Goal: Information Seeking & Learning: Learn about a topic

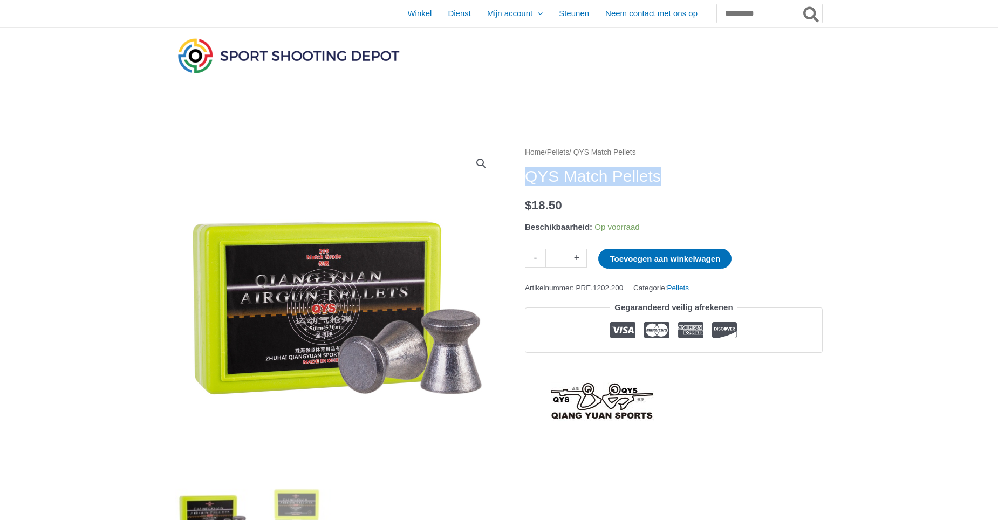
drag, startPoint x: 525, startPoint y: 175, endPoint x: 680, endPoint y: 180, distance: 154.9
click at [680, 180] on h1 "QYS Match Pellets" at bounding box center [674, 176] width 298 height 19
copy h1 "QYS Match Pellets"
click at [729, 14] on input "Zoeken:" at bounding box center [769, 13] width 106 height 19
paste input "**********"
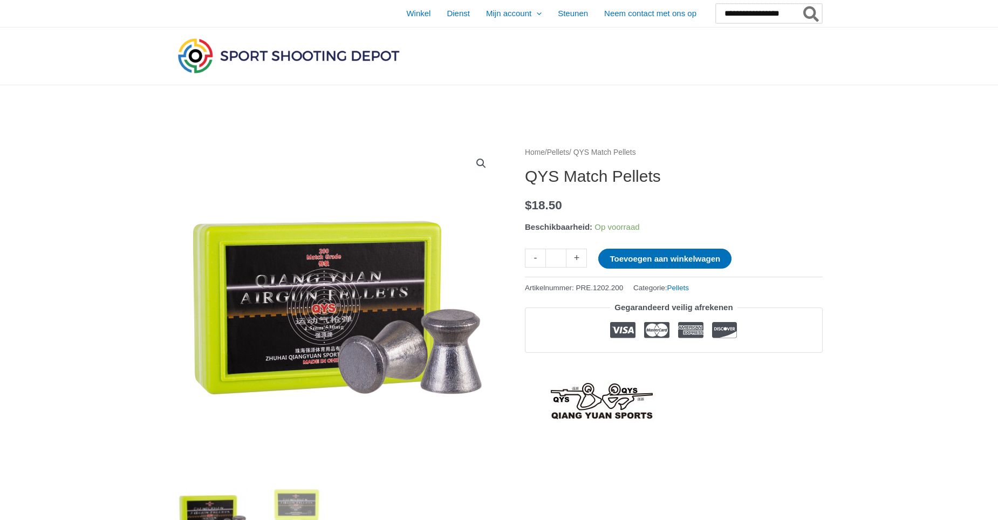
type input "**********"
click at [815, 13] on icon "Zoeken" at bounding box center [811, 15] width 16 height 16
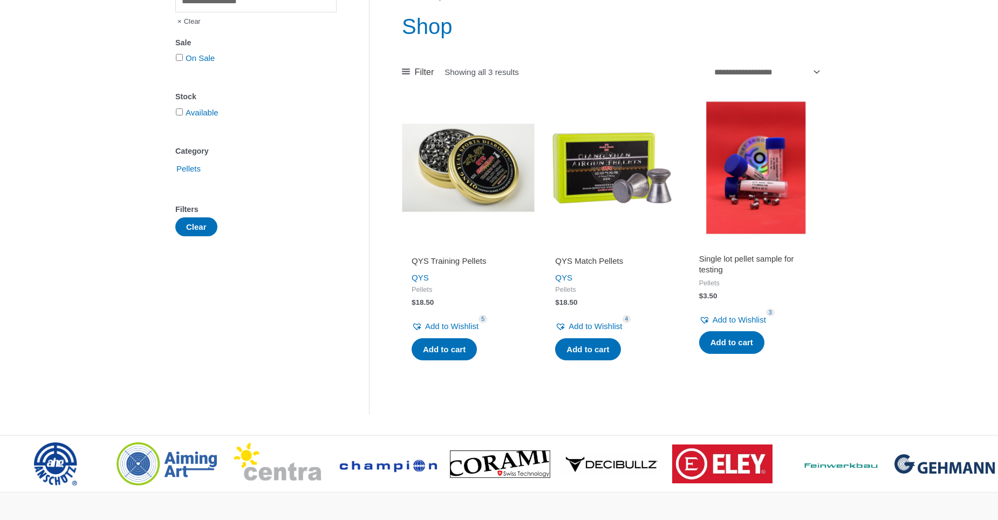
scroll to position [162, 0]
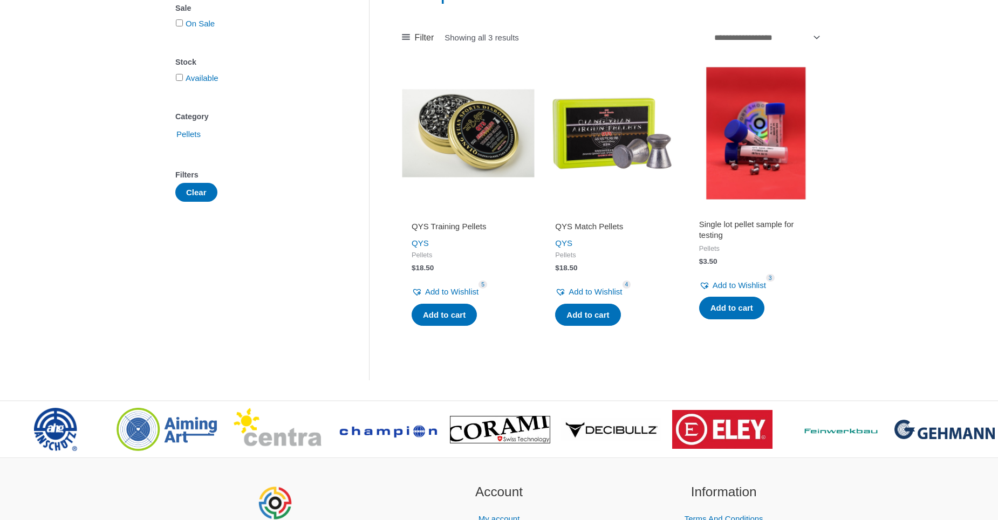
click at [788, 166] on img at bounding box center [755, 133] width 133 height 133
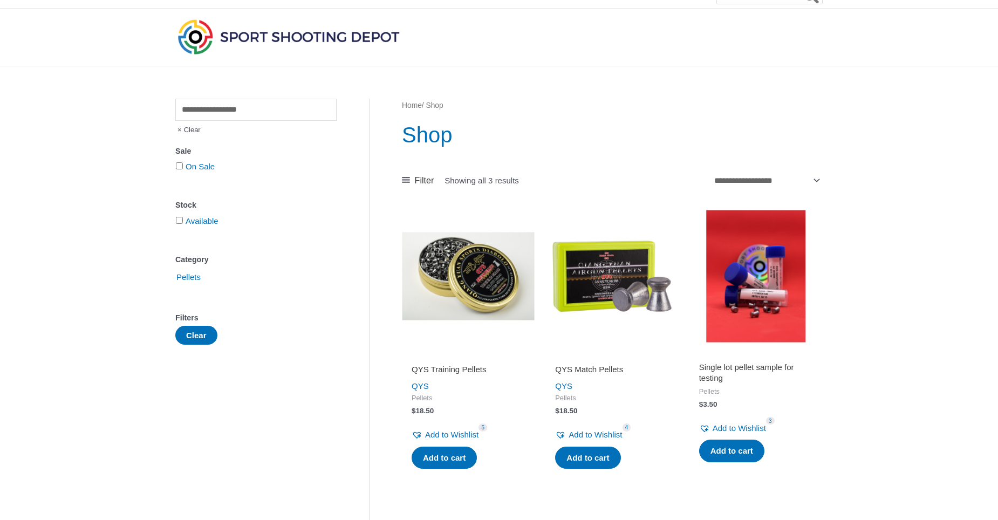
scroll to position [0, 0]
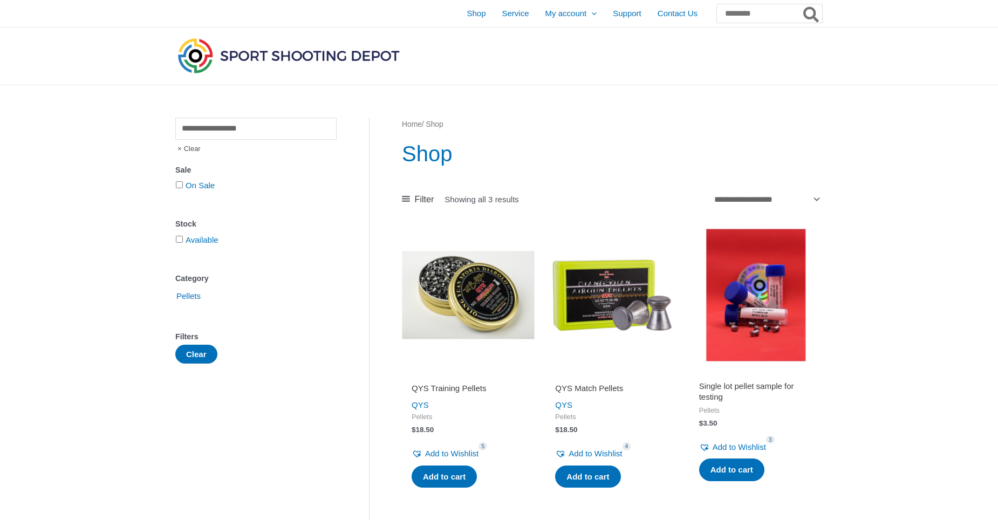
click at [177, 236] on form "Available" at bounding box center [255, 240] width 161 height 16
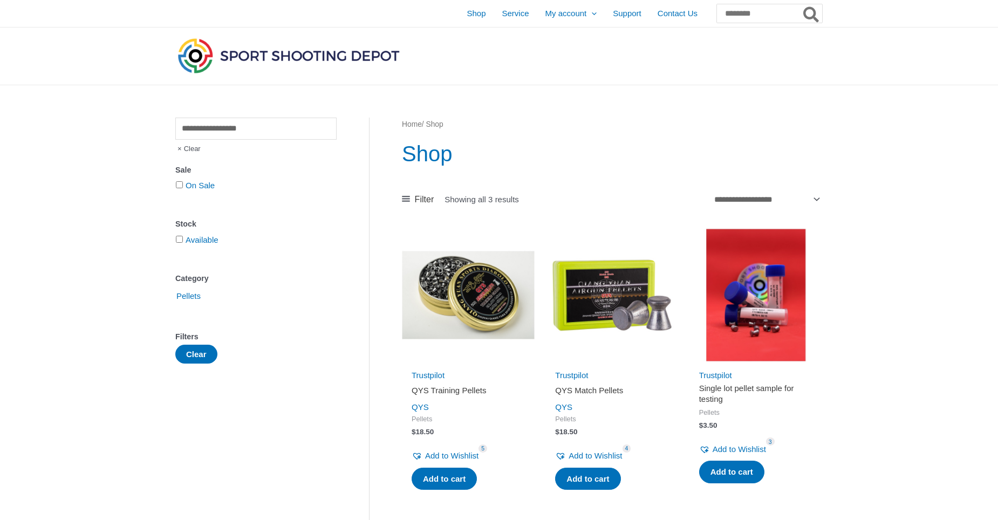
click at [744, 317] on img at bounding box center [755, 295] width 133 height 133
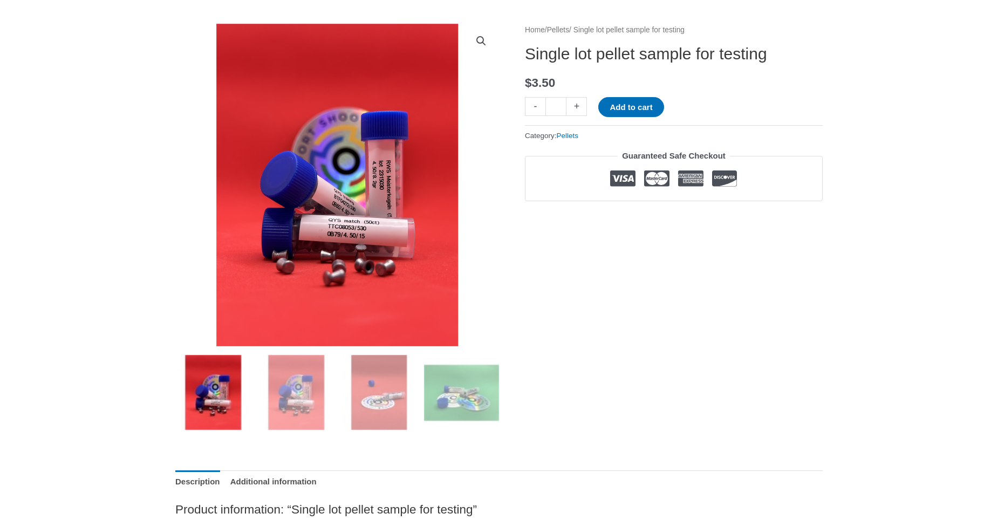
scroll to position [108, 0]
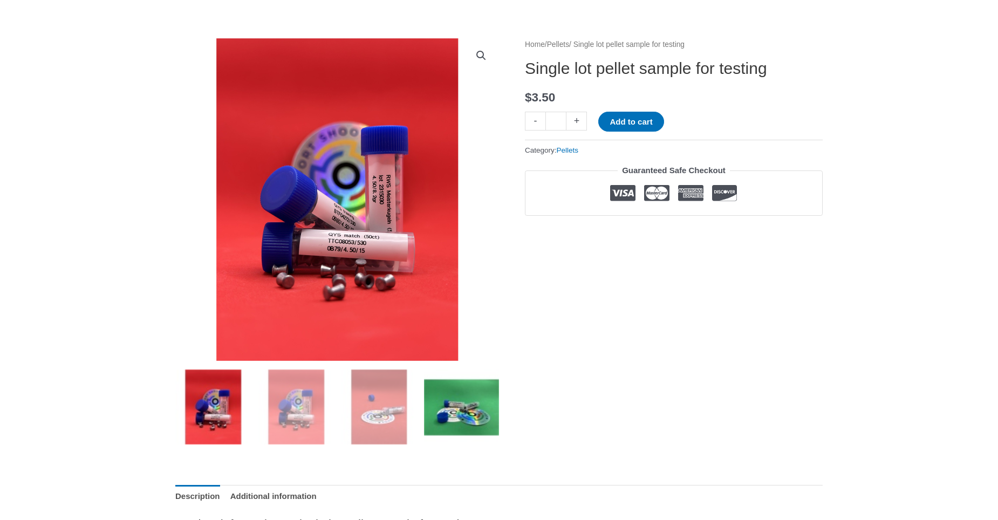
click at [472, 419] on img at bounding box center [461, 406] width 75 height 75
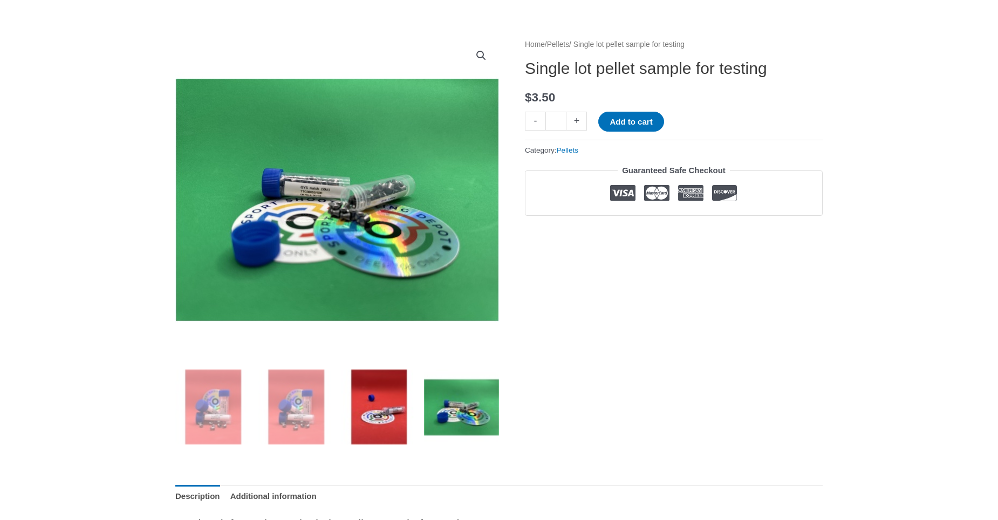
click at [388, 416] on img at bounding box center [378, 406] width 75 height 75
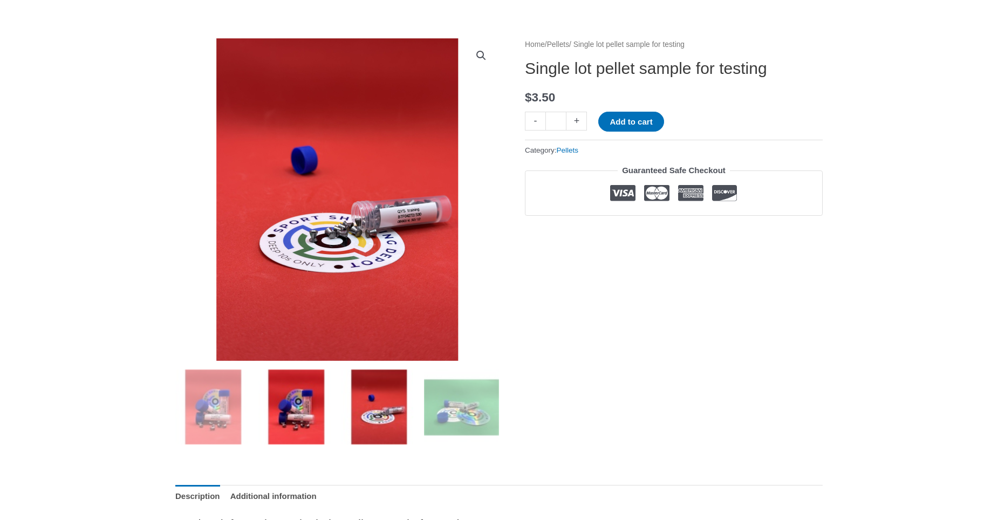
click at [327, 411] on img at bounding box center [295, 406] width 75 height 75
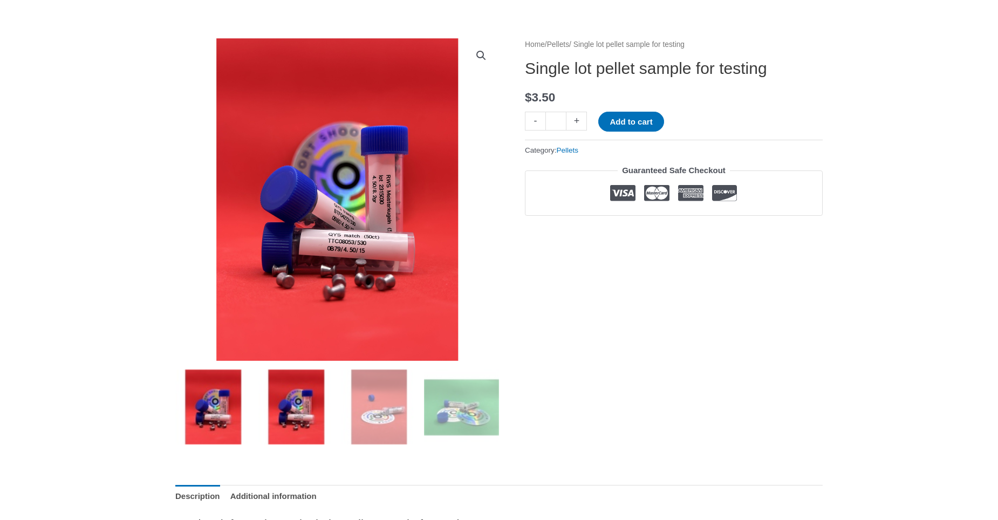
click at [224, 406] on img at bounding box center [212, 406] width 75 height 75
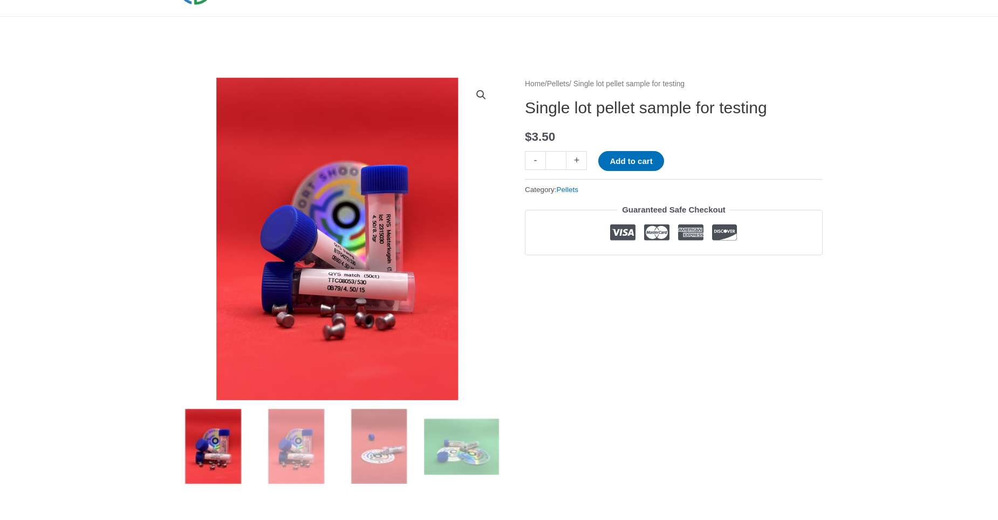
scroll to position [0, 0]
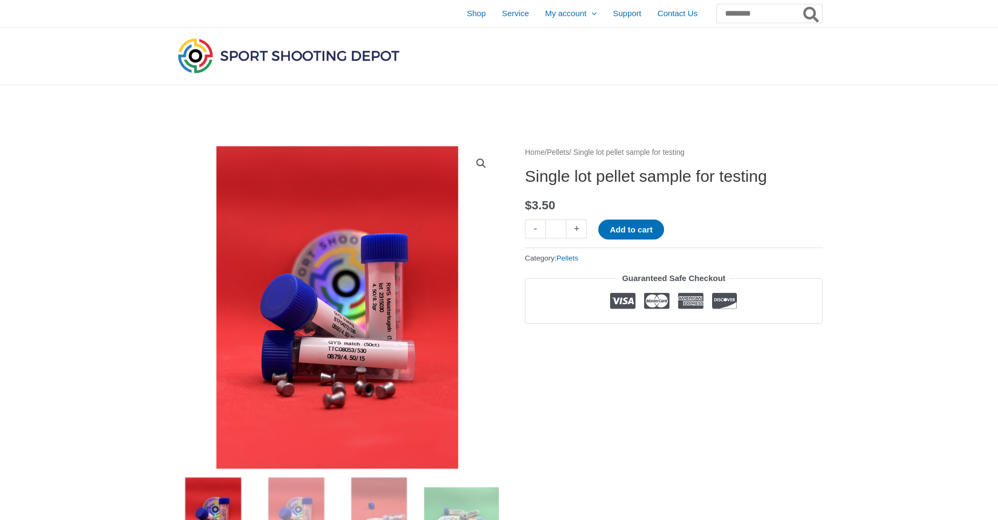
drag, startPoint x: 556, startPoint y: 170, endPoint x: 762, endPoint y: 172, distance: 205.5
drag, startPoint x: 762, startPoint y: 172, endPoint x: 858, endPoint y: 303, distance: 162.5
drag, startPoint x: 812, startPoint y: 169, endPoint x: 516, endPoint y: 175, distance: 296.7
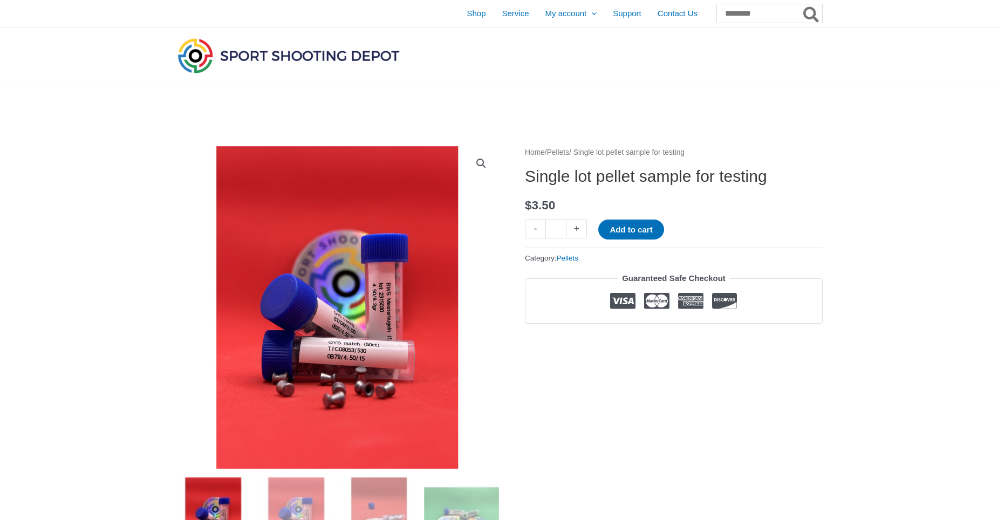
drag, startPoint x: 516, startPoint y: 175, endPoint x: 490, endPoint y: 245, distance: 74.7
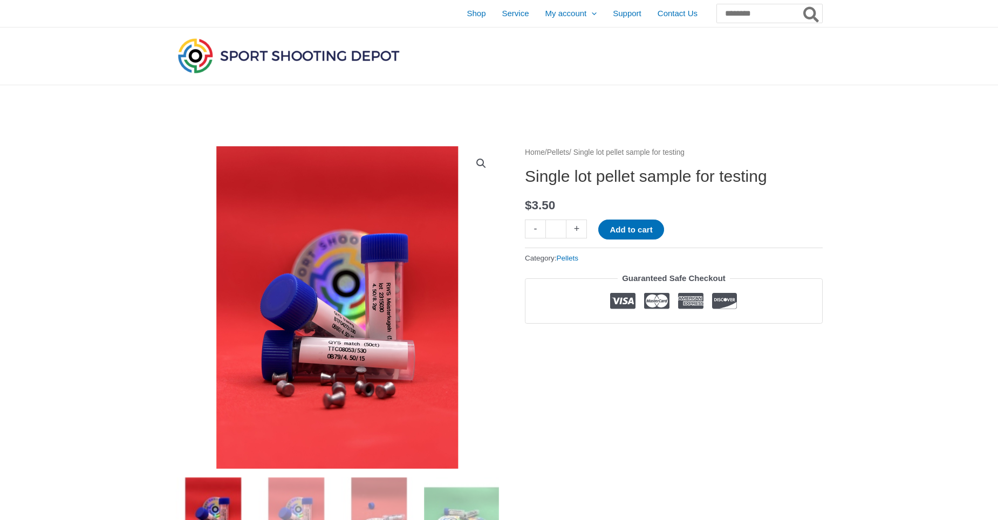
drag, startPoint x: 520, startPoint y: 174, endPoint x: 568, endPoint y: 172, distance: 48.0
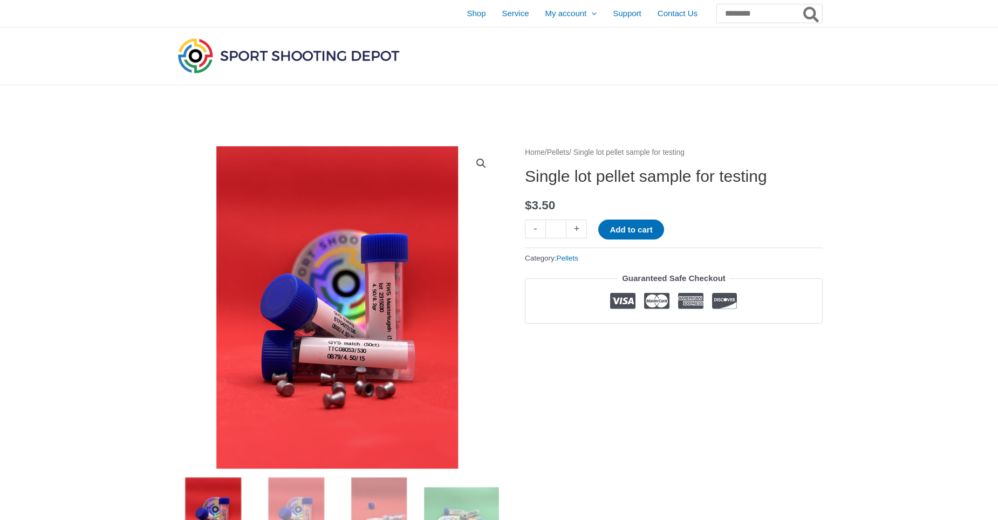
scroll to position [270, 0]
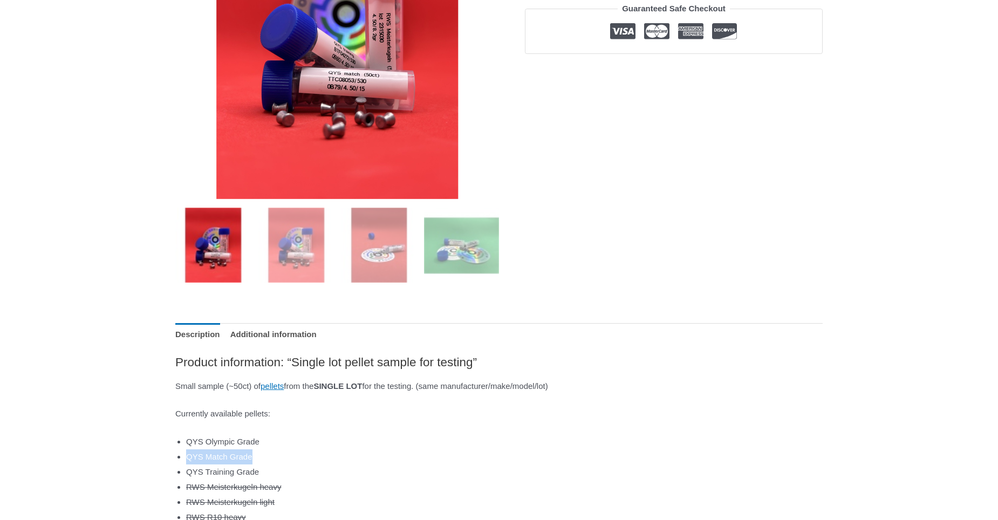
drag, startPoint x: 186, startPoint y: 456, endPoint x: 263, endPoint y: 463, distance: 77.4
click at [263, 463] on li "QYS Match Grade" at bounding box center [504, 456] width 636 height 15
copy li "QYS Match Grade"
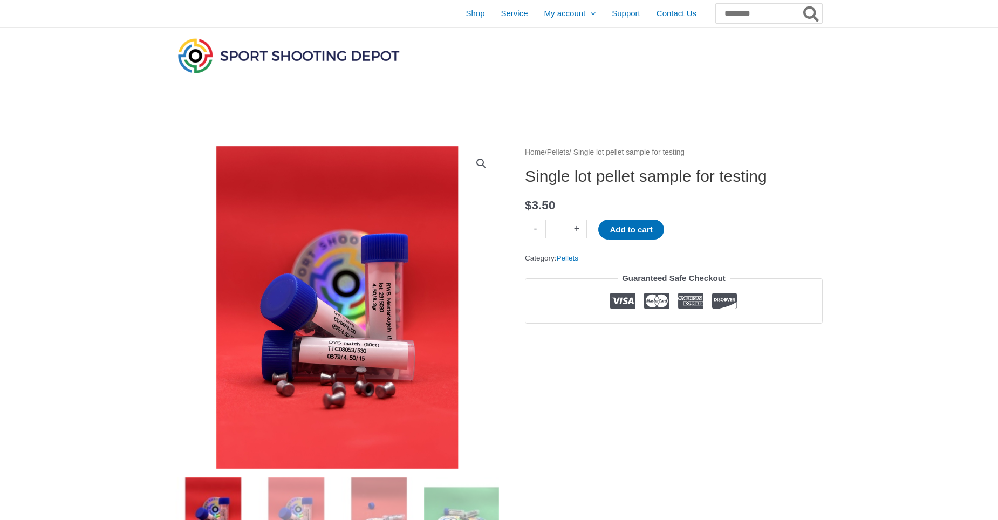
click at [716, 16] on input "Search for:" at bounding box center [769, 13] width 106 height 19
paste input "**********"
type input "**********"
click at [805, 12] on icon "Search" at bounding box center [811, 15] width 16 height 16
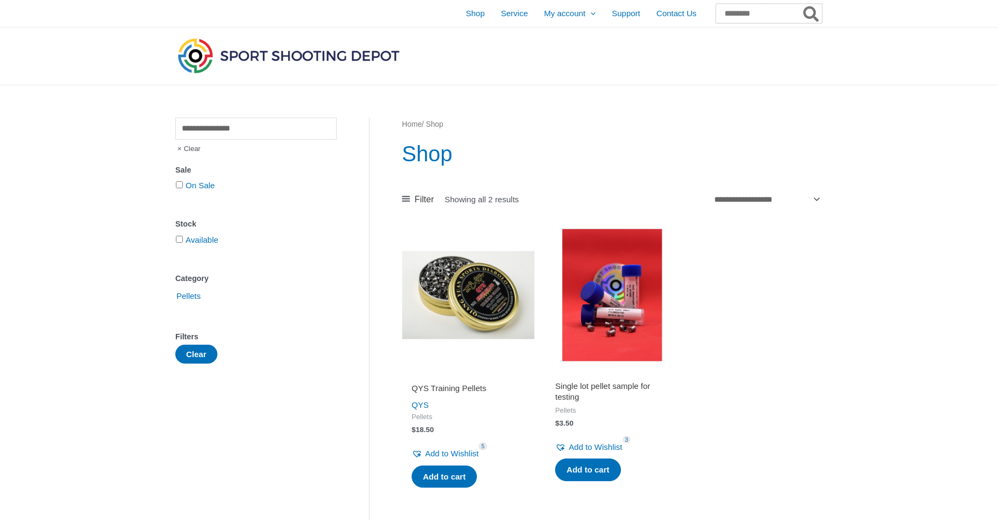
click at [724, 14] on input "Search for:" at bounding box center [769, 13] width 106 height 19
paste input "**********"
click at [779, 13] on input "**********" at bounding box center [769, 13] width 106 height 19
type input "***"
click at [813, 16] on icon "Search" at bounding box center [811, 15] width 16 height 16
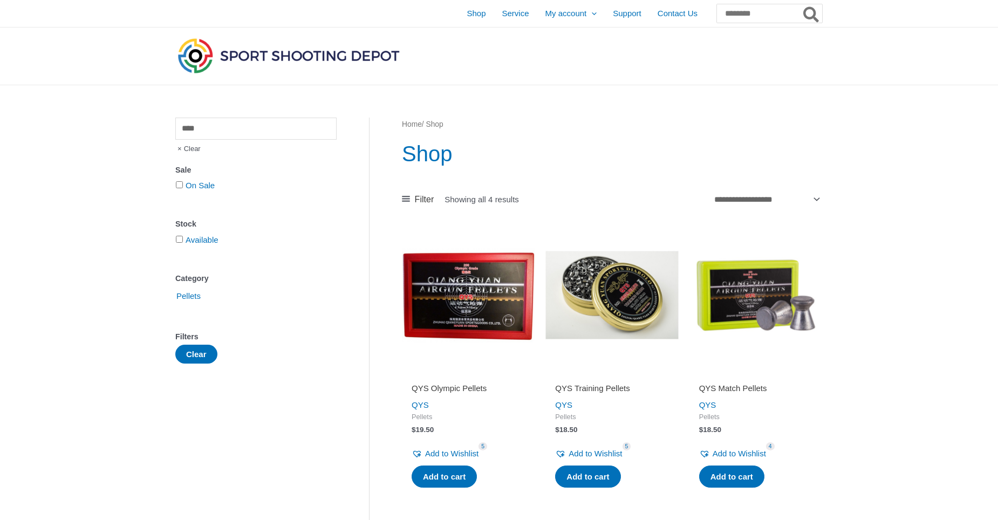
click at [699, 384] on h2 "QYS Match Pellets" at bounding box center [755, 388] width 113 height 11
click at [736, 319] on img at bounding box center [755, 295] width 133 height 133
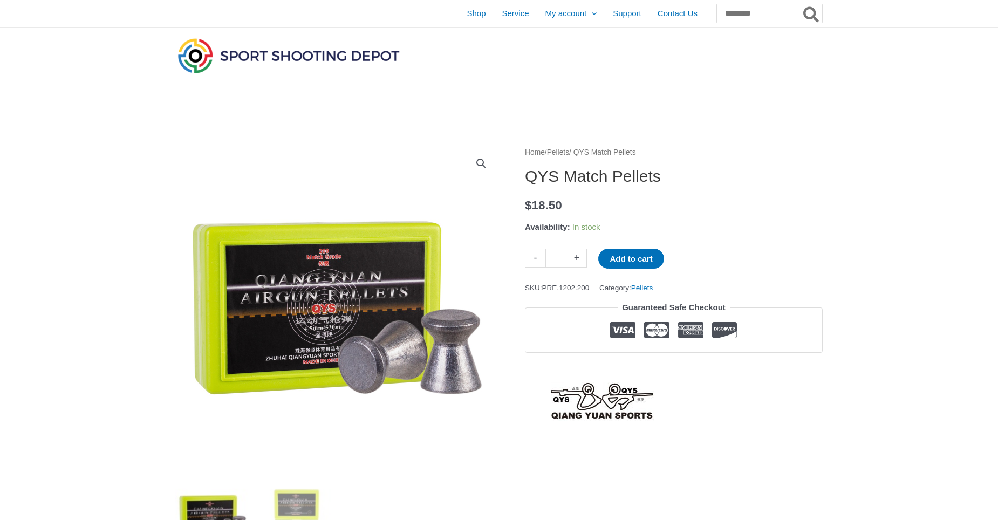
drag, startPoint x: 523, startPoint y: 173, endPoint x: 604, endPoint y: 175, distance: 80.9
drag, startPoint x: 672, startPoint y: 176, endPoint x: 528, endPoint y: 177, distance: 144.0
click at [528, 177] on h1 "QYS Match Pellets" at bounding box center [674, 176] width 298 height 19
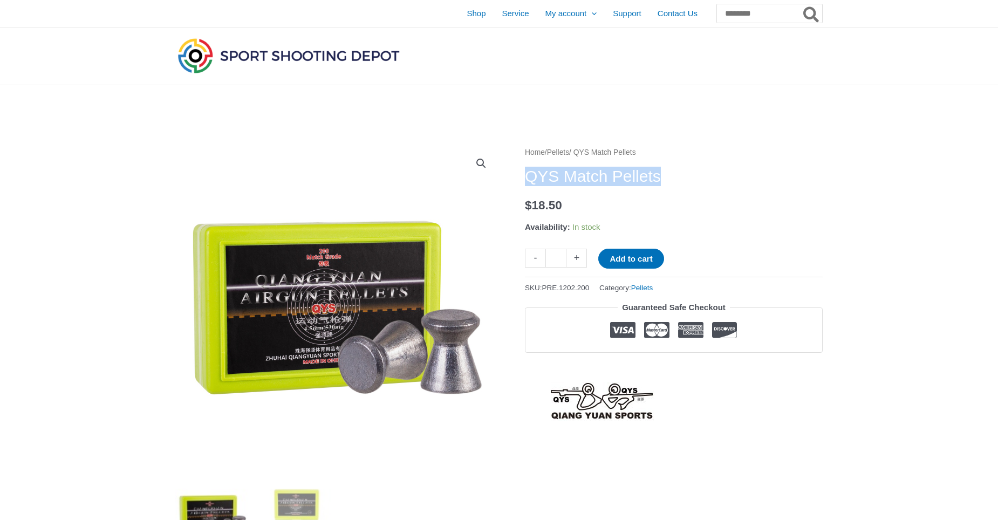
copy h1 "QYS Match Pellets"
